Goal: Task Accomplishment & Management: Use online tool/utility

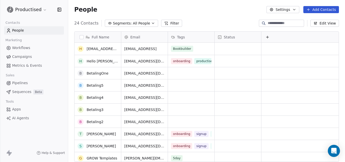
scroll to position [61, 0]
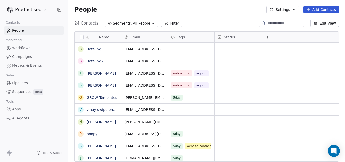
click at [24, 46] on span "Workflows" at bounding box center [21, 47] width 18 height 5
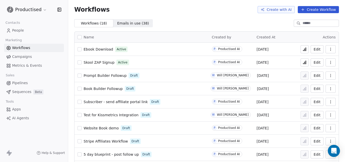
click at [99, 61] on span "Skool ZAP Signup" at bounding box center [99, 62] width 31 height 4
click at [42, 8] on html "Productised Contacts People Marketing Workflows Campaigns Metrics & Events Sale…" at bounding box center [172, 81] width 345 height 162
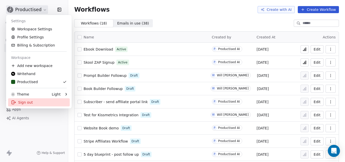
click at [31, 101] on div "Sign out" at bounding box center [39, 102] width 62 height 8
